Goal: Transaction & Acquisition: Subscribe to service/newsletter

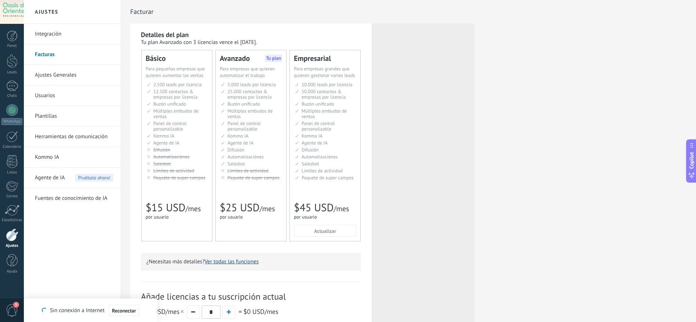
click at [261, 212] on div "Avanzado Tu plan Для автоматизации сделок в растущей компании For growing busin…" at bounding box center [251, 145] width 70 height 191
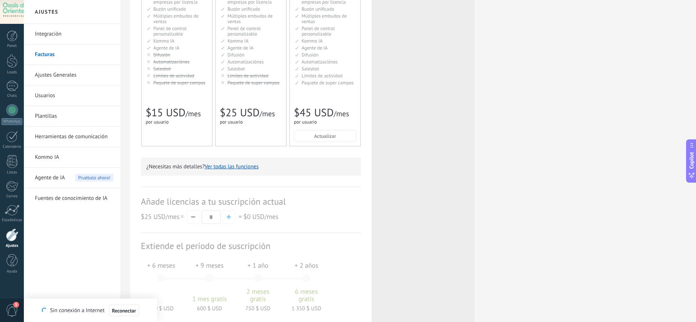
scroll to position [156, 0]
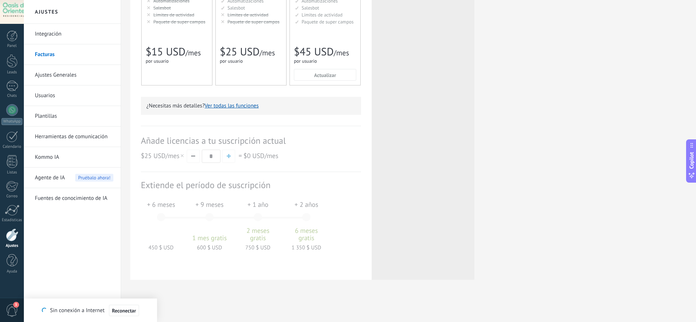
click at [209, 155] on div at bounding box center [251, 149] width 220 height 46
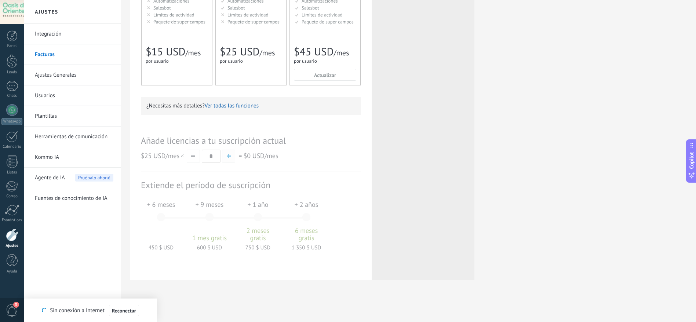
click at [225, 161] on div at bounding box center [251, 149] width 220 height 46
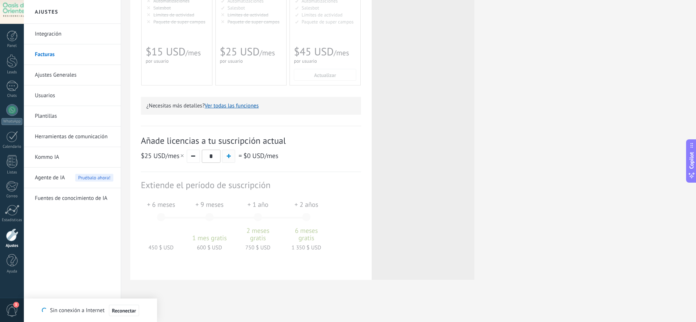
click at [230, 156] on span "button" at bounding box center [229, 156] width 4 height 4
type input "*"
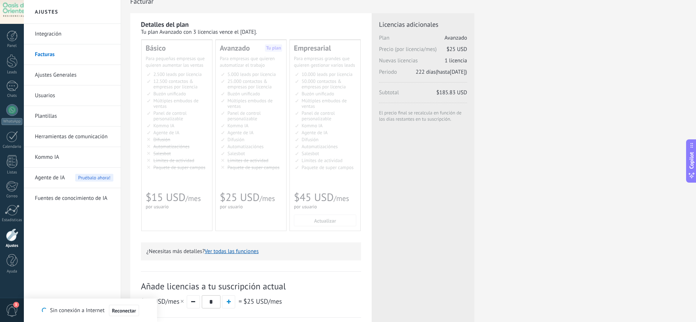
scroll to position [0, 0]
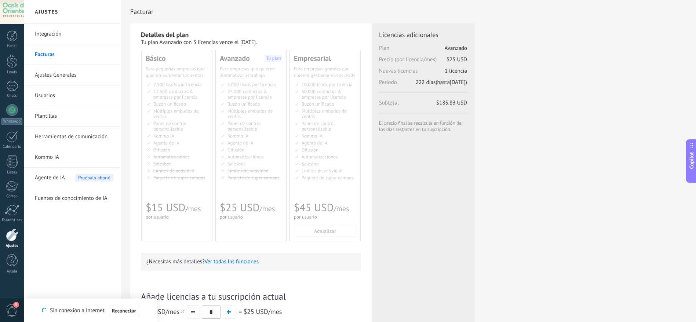
click at [10, 12] on div at bounding box center [12, 12] width 24 height 24
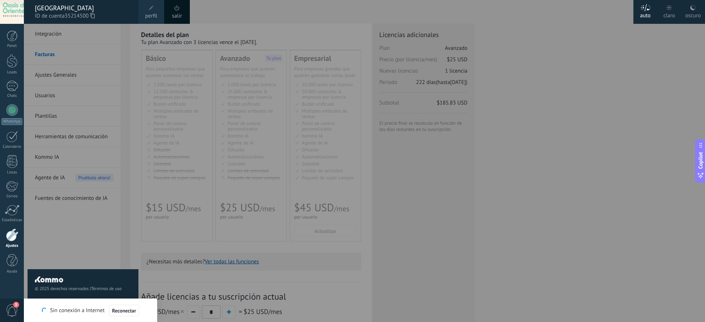
click at [94, 16] on icon at bounding box center [92, 16] width 4 height 6
click at [481, 137] on div at bounding box center [376, 161] width 705 height 322
